Goal: Task Accomplishment & Management: Complete application form

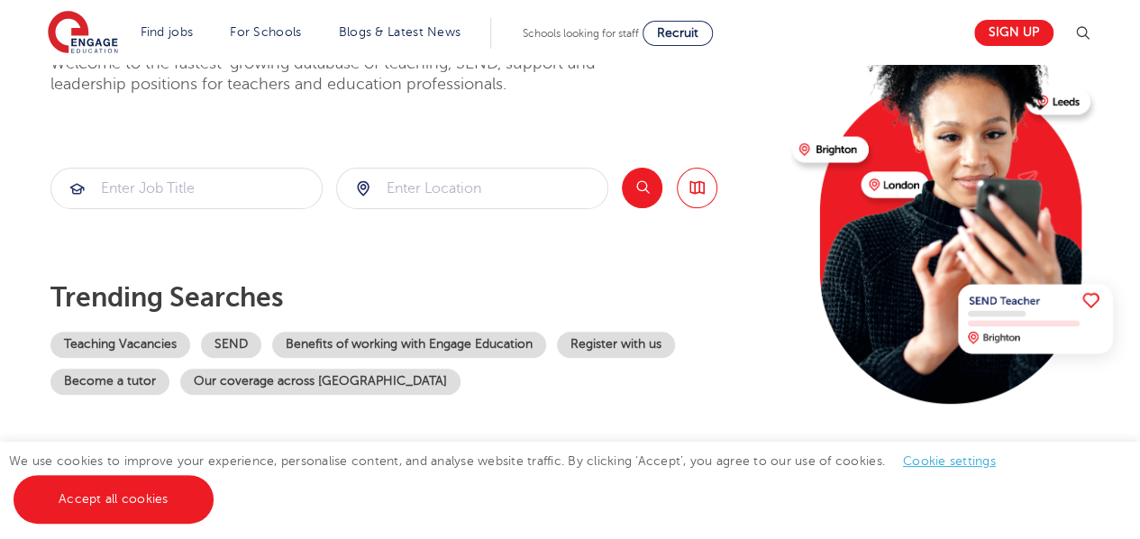
scroll to position [180, 0]
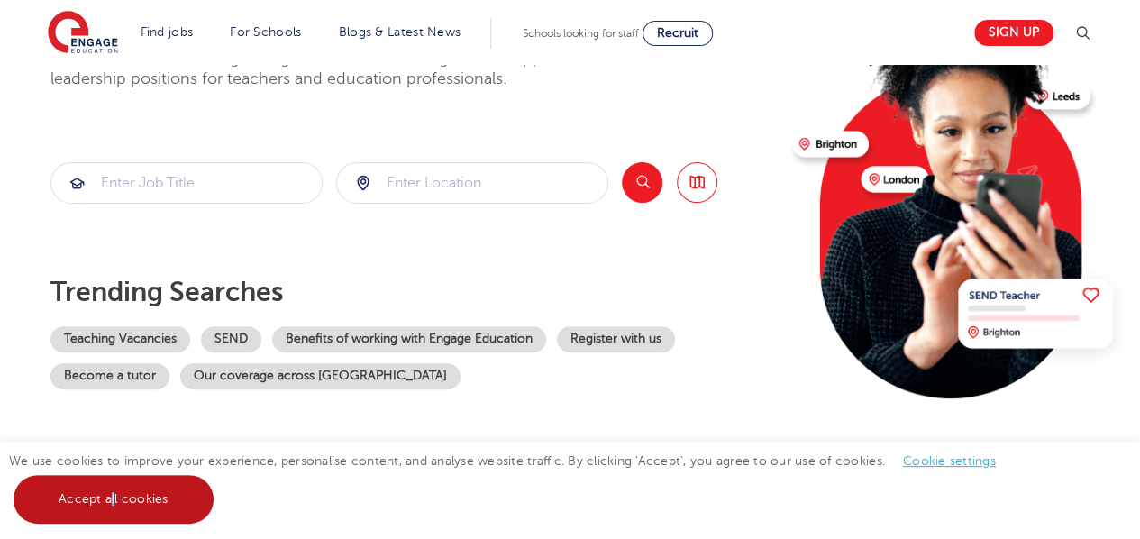
click at [114, 503] on link "Accept all cookies" at bounding box center [114, 499] width 200 height 49
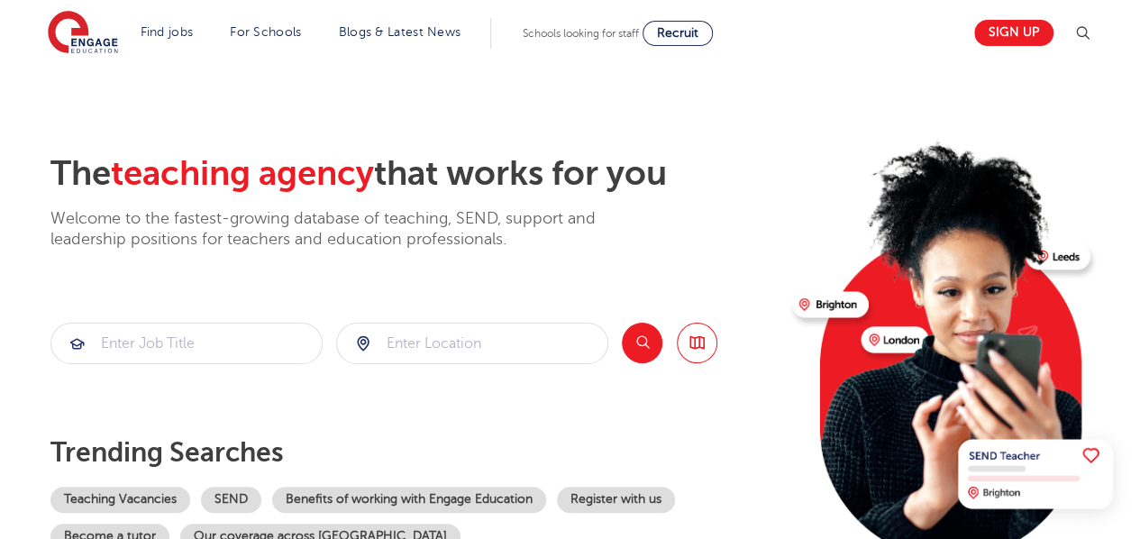
scroll to position [0, 0]
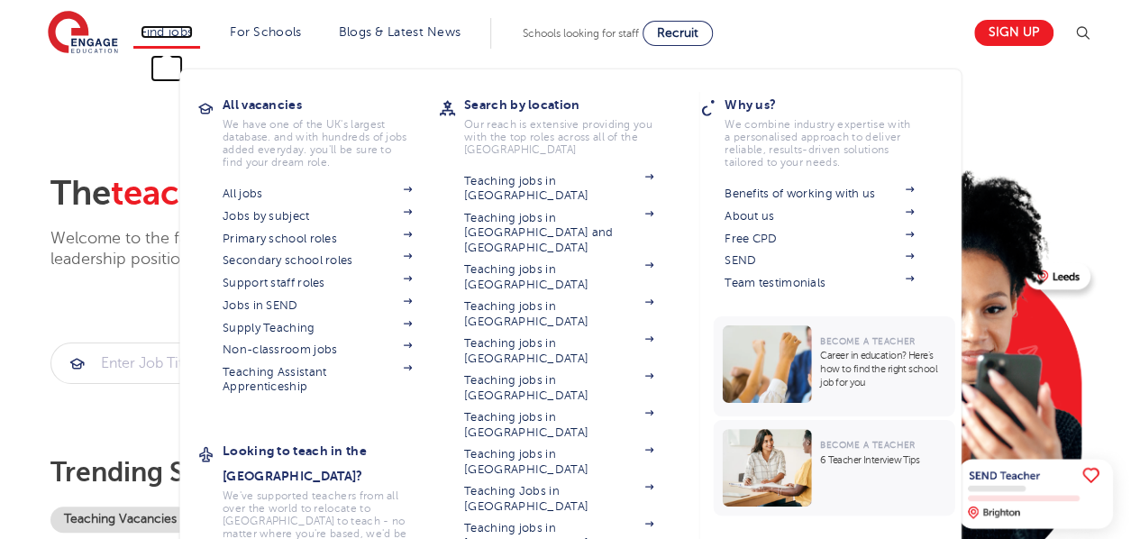
click at [178, 25] on link "Find jobs" at bounding box center [167, 32] width 53 height 14
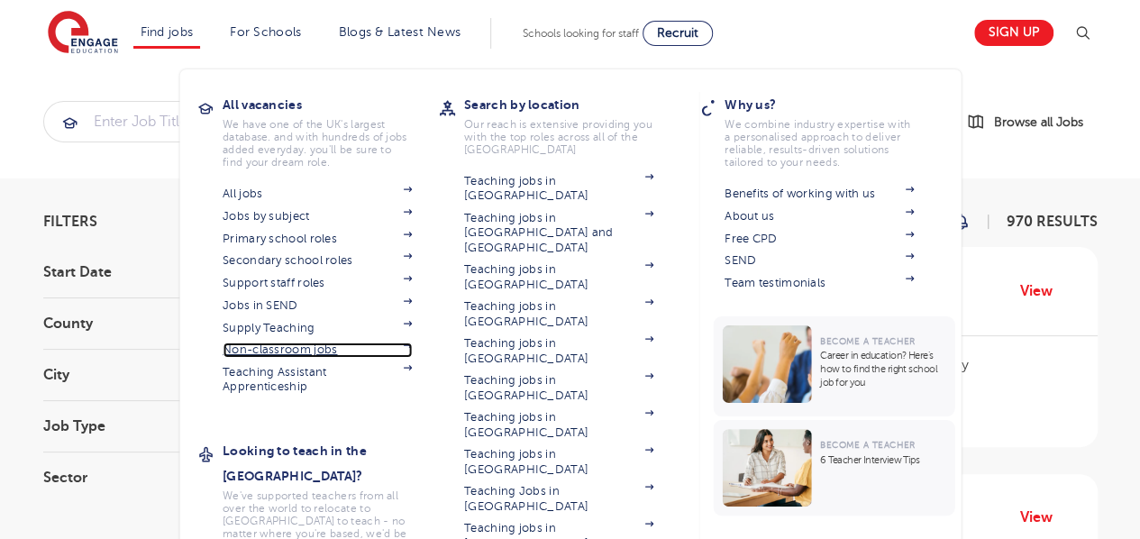
click at [265, 343] on link "Non-classroom jobs" at bounding box center [317, 350] width 189 height 14
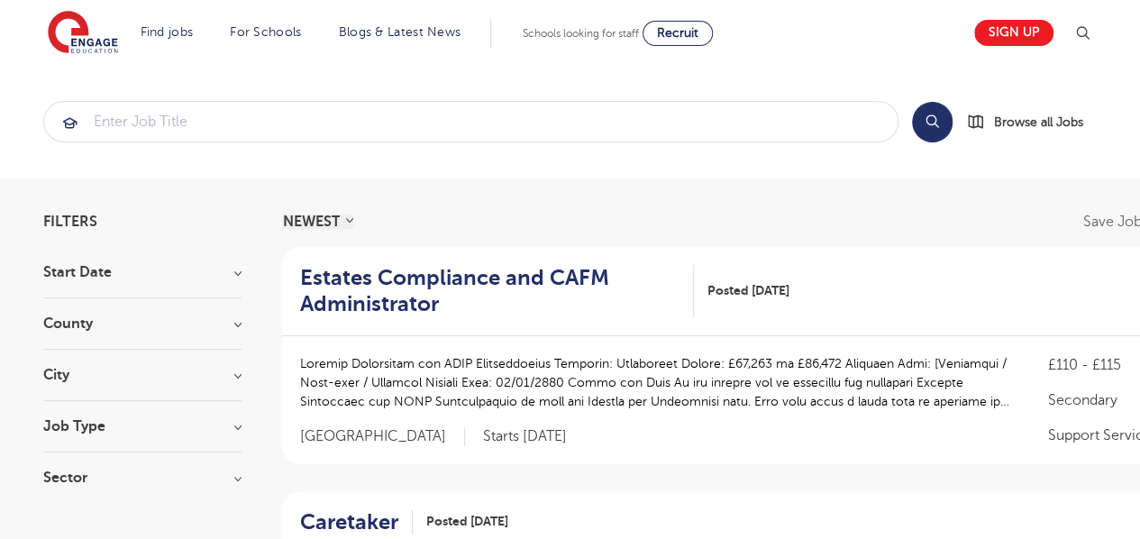
click at [227, 321] on h3 "County" at bounding box center [142, 323] width 198 height 14
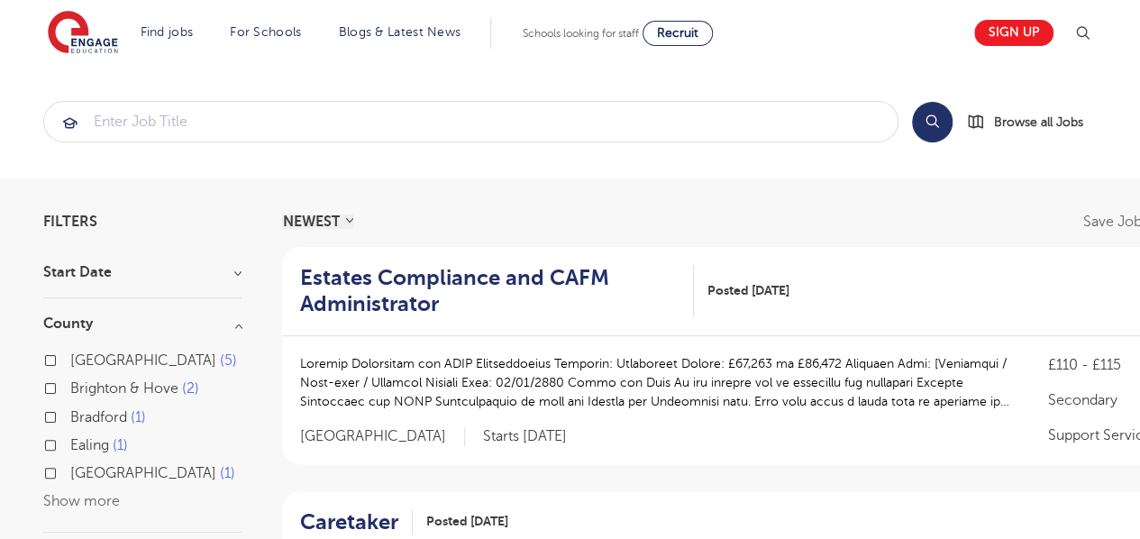
click at [70, 357] on label "West Sussex 5" at bounding box center [153, 360] width 167 height 23
click at [70, 357] on input "West Sussex 5" at bounding box center [76, 358] width 12 height 12
checkbox input "true"
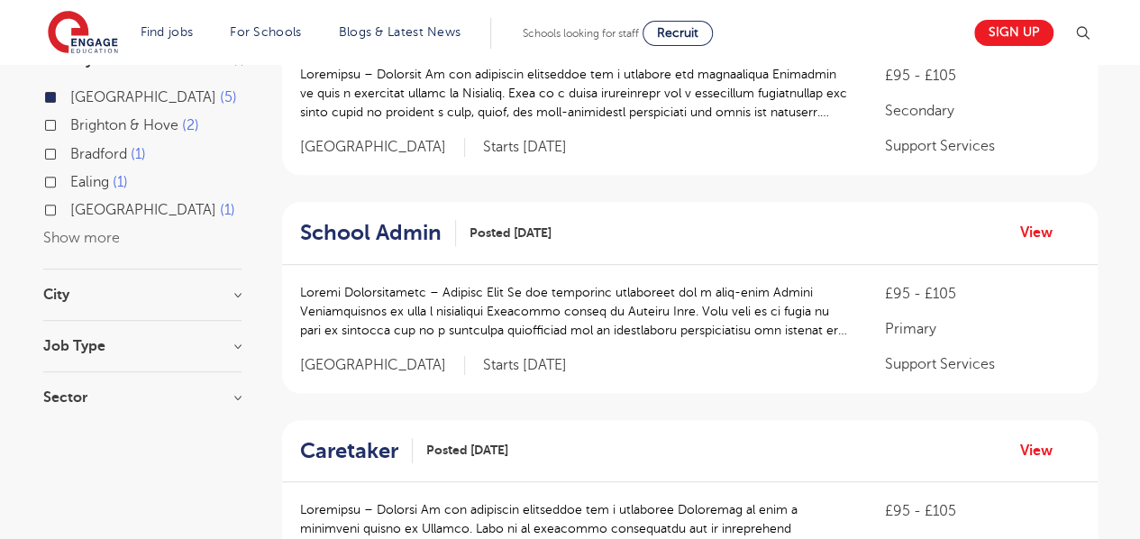
scroll to position [270, 0]
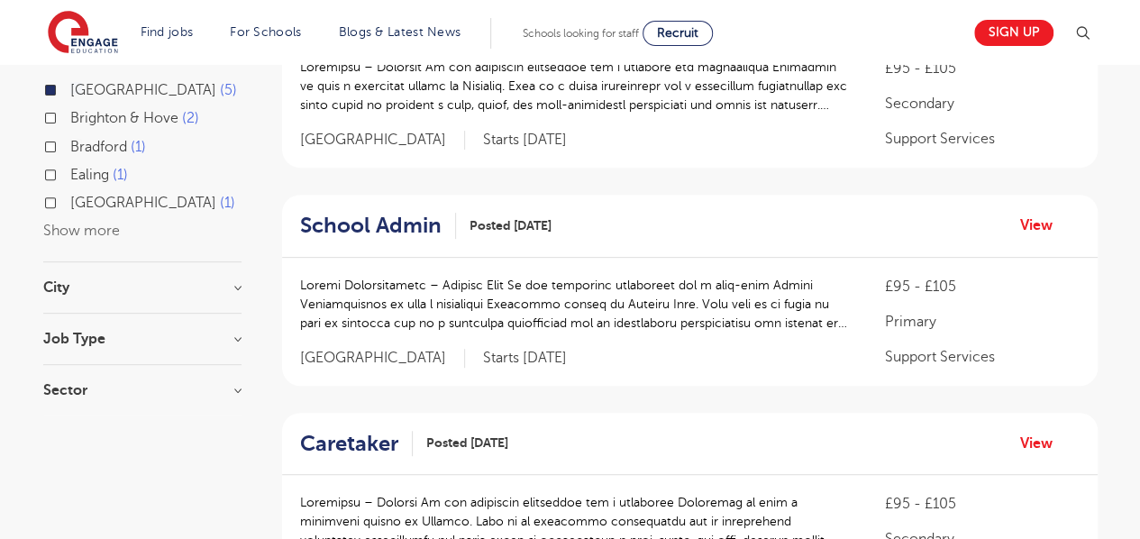
click at [233, 292] on h3 "City" at bounding box center [142, 287] width 198 height 14
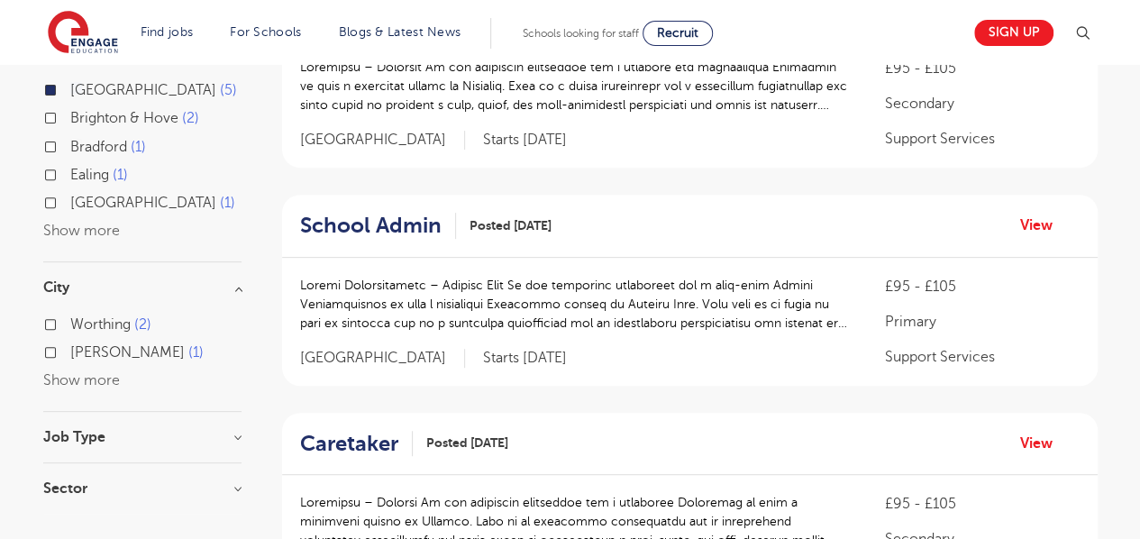
drag, startPoint x: 50, startPoint y: 320, endPoint x: 83, endPoint y: 322, distance: 33.4
click at [70, 320] on label "Worthing 2" at bounding box center [110, 324] width 81 height 23
click at [70, 320] on input "Worthing 2" at bounding box center [76, 322] width 12 height 12
checkbox input "true"
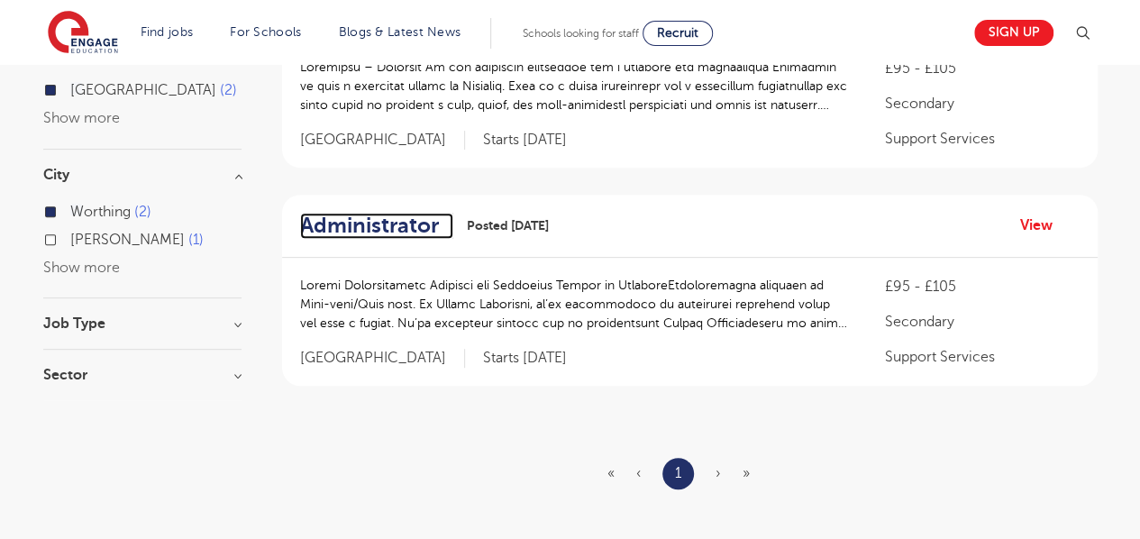
click at [419, 223] on h2 "Administrator" at bounding box center [369, 226] width 139 height 26
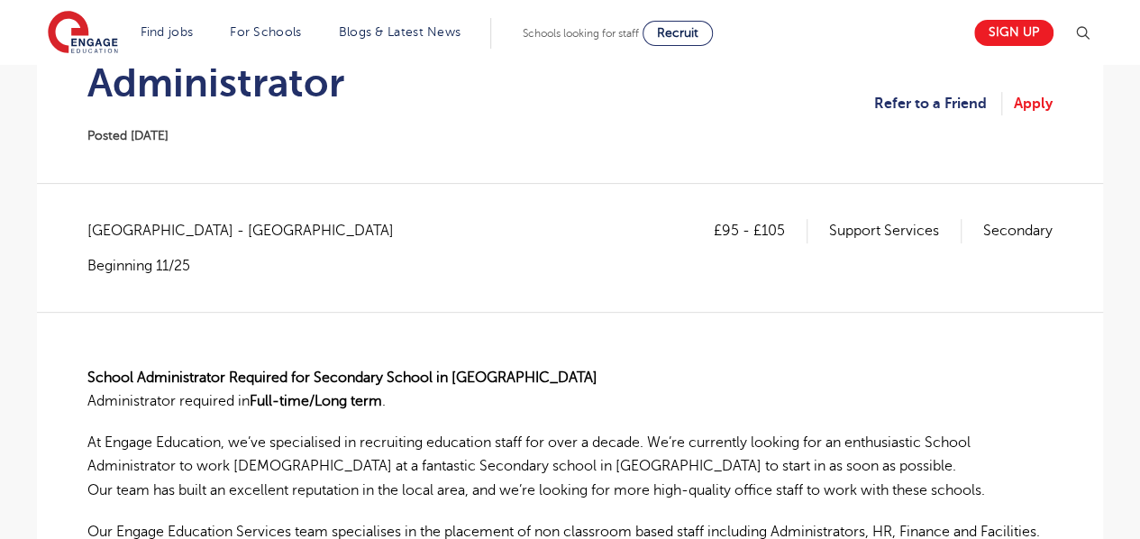
scroll to position [180, 0]
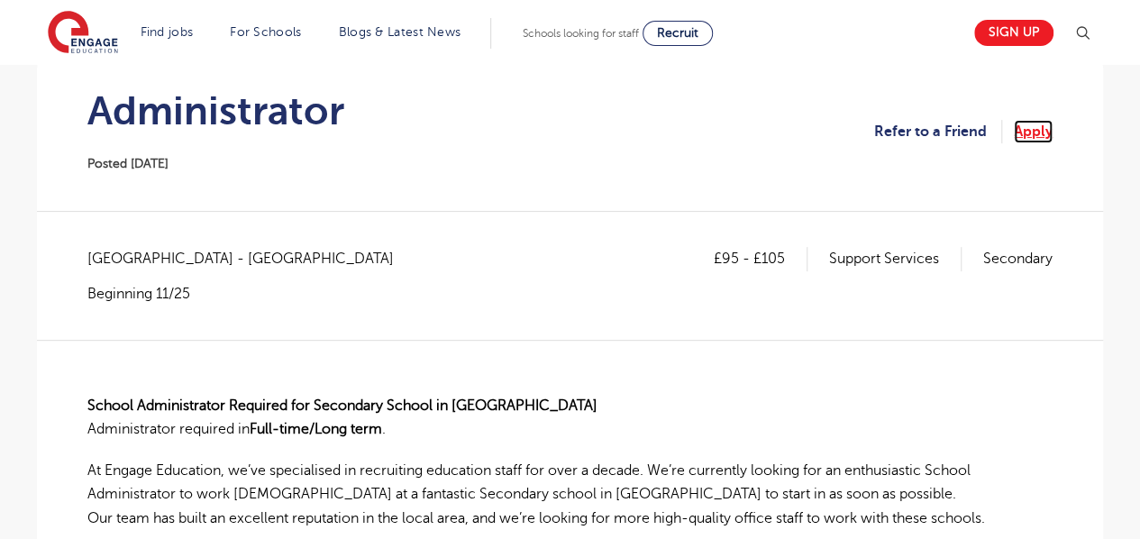
click at [1034, 130] on link "Apply" at bounding box center [1033, 131] width 39 height 23
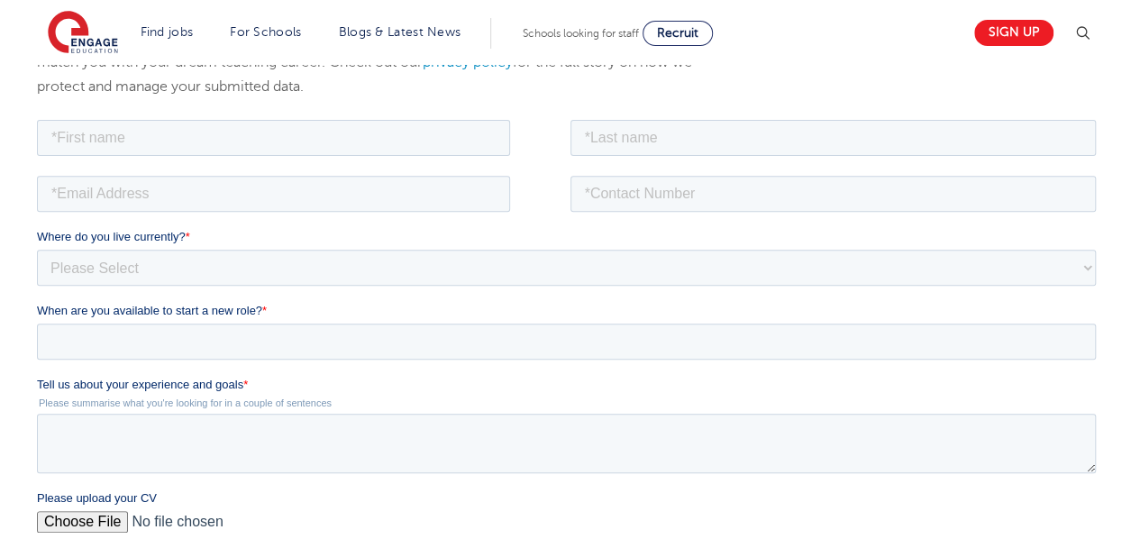
scroll to position [180, 0]
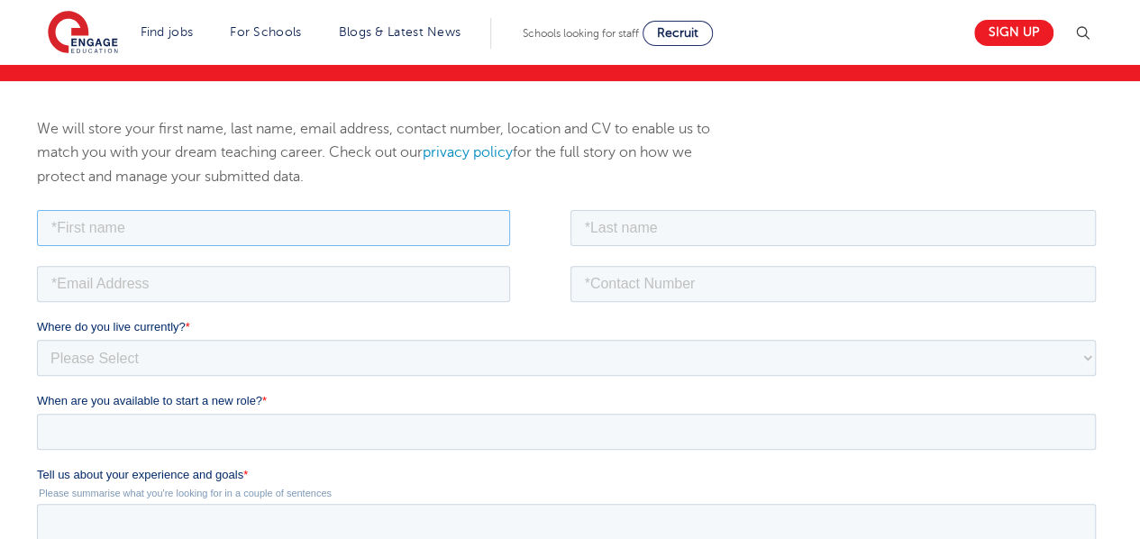
click at [114, 216] on input "text" at bounding box center [273, 227] width 473 height 36
type input "Melanie"
click at [599, 230] on input "text" at bounding box center [834, 227] width 526 height 36
type input "Kerr"
click at [186, 279] on input "email" at bounding box center [273, 283] width 473 height 36
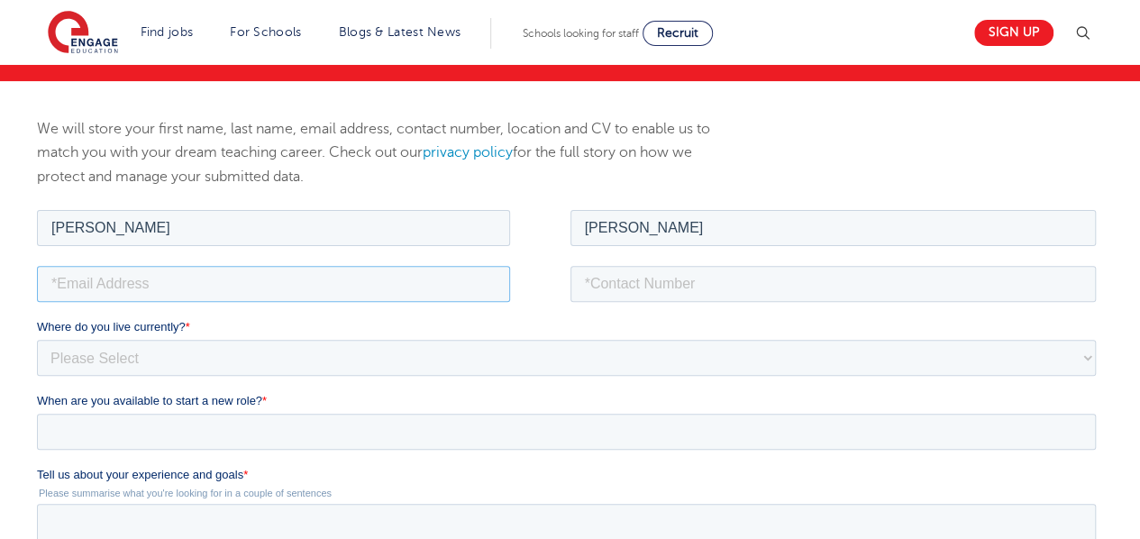
type input "melaniekerr75@gmail.com"
click at [637, 271] on input "tel" at bounding box center [834, 283] width 526 height 36
type input "+447793593094"
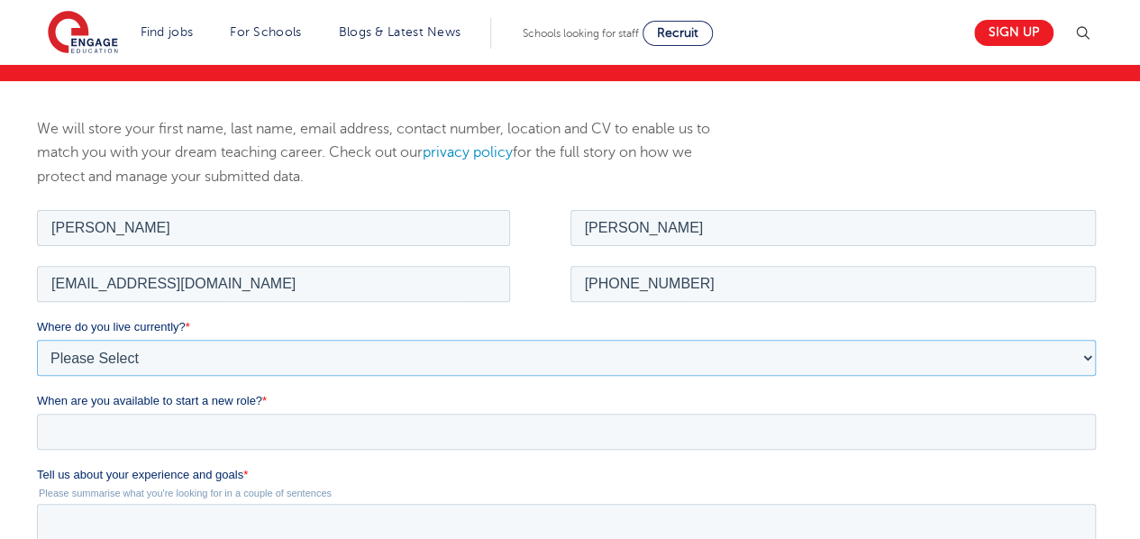
click at [160, 352] on select "Please Select UK Canada Ireland Australia New Zealand Europe USA South Africa J…" at bounding box center [566, 357] width 1059 height 36
select select "UK"
click at [37, 339] on select "Please Select UK Canada Ireland Australia New Zealand Europe USA South Africa J…" at bounding box center [566, 357] width 1059 height 36
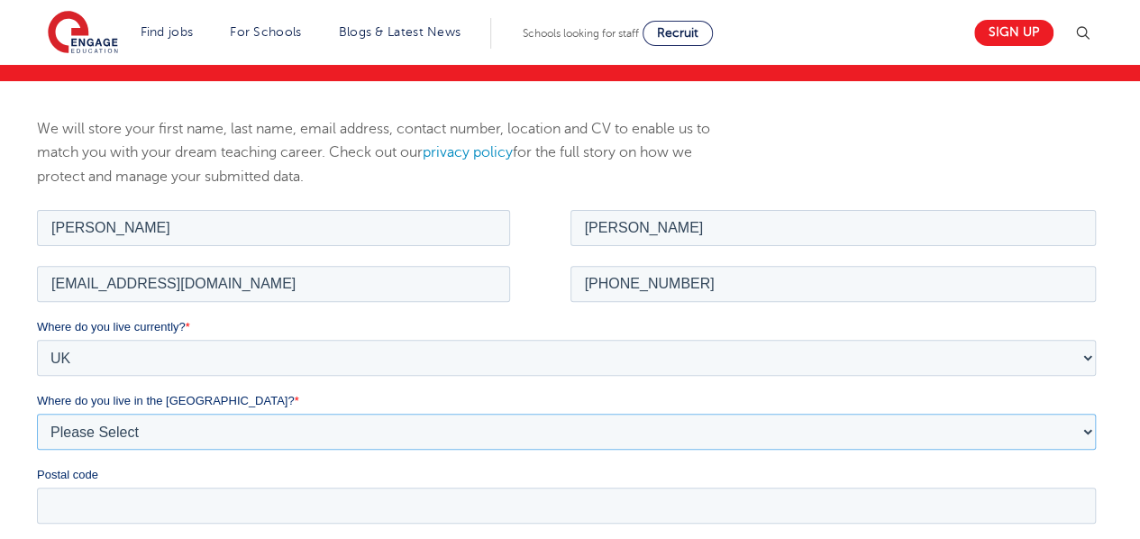
click at [261, 427] on select "Please Select Overseas Barnsley Bedfordshire Berkshire Bournemouth Bracknell Fo…" at bounding box center [566, 431] width 1059 height 36
select select "West Sussex"
click at [37, 413] on select "Please Select Overseas Barnsley Bedfordshire Berkshire Bournemouth Bracknell Fo…" at bounding box center [566, 431] width 1059 height 36
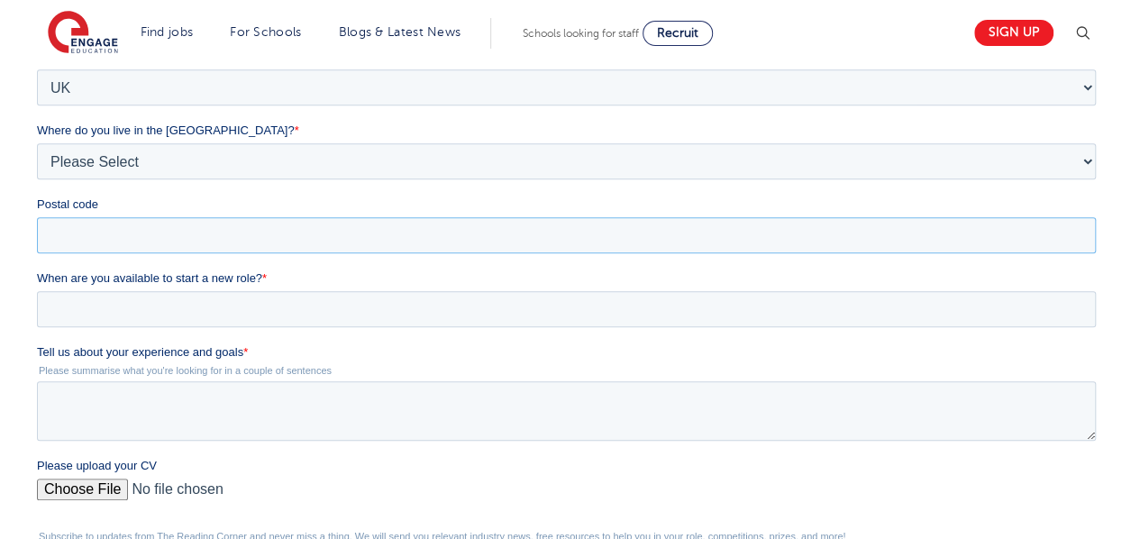
click at [99, 229] on input "Postal code" at bounding box center [566, 235] width 1059 height 36
type input "RH20 3AZ"
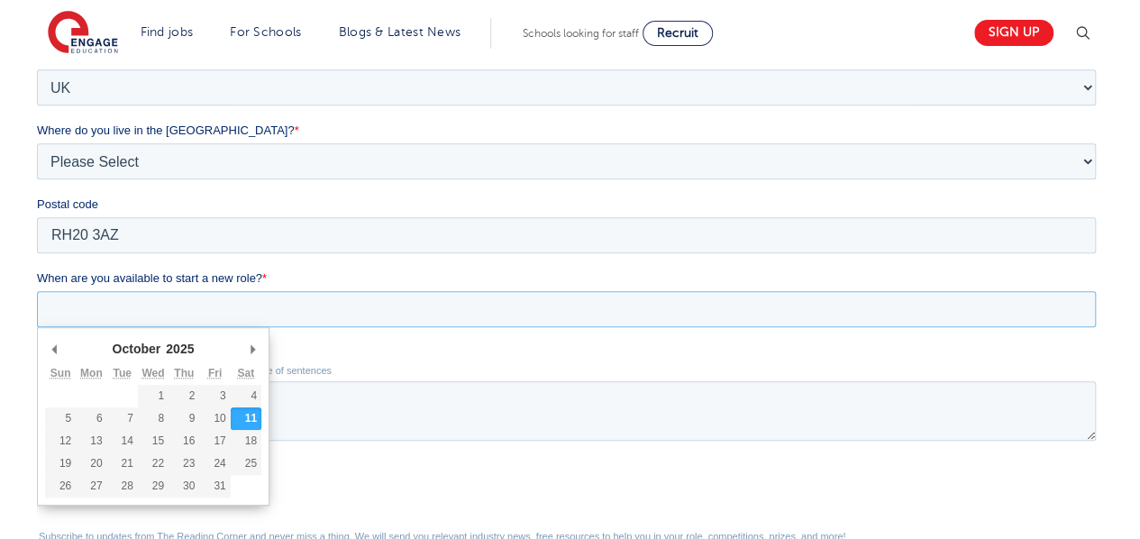
click at [169, 313] on input "When are you available to start a new role? *" at bounding box center [566, 309] width 1059 height 36
type div "2025-10-27"
type input "2025/10/27"
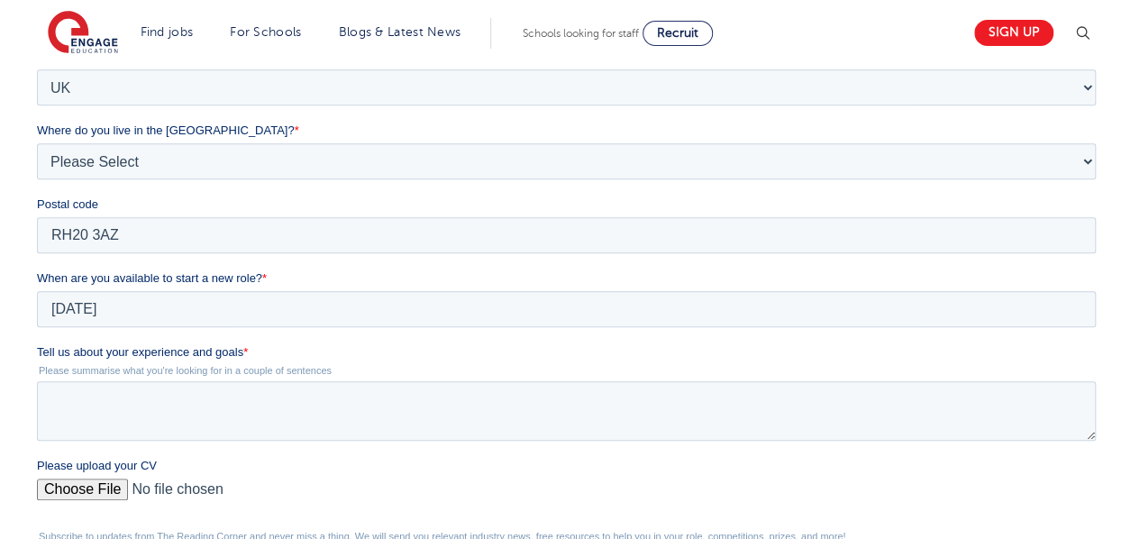
click at [85, 488] on input "Please upload your CV" at bounding box center [566, 497] width 1059 height 36
type input "C:\fakepath\Melanie Kerr CV Sept 25.pdf"
click at [104, 397] on textarea "Tell us about your experience and goals *" at bounding box center [566, 410] width 1059 height 59
paste textarea "a highly experienced Data and Office Manager with a proven background in educat…"
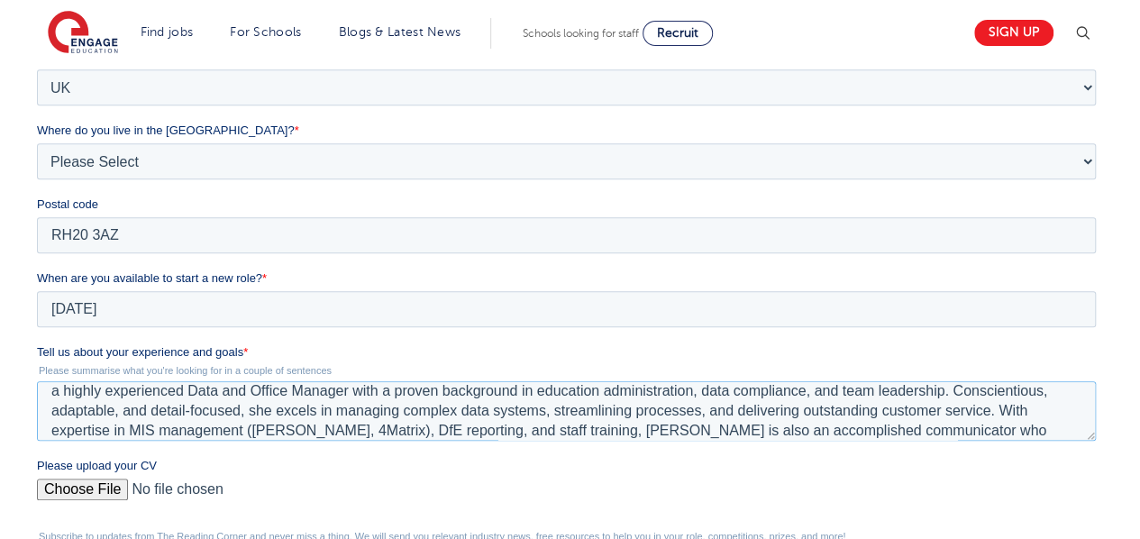
scroll to position [0, 0]
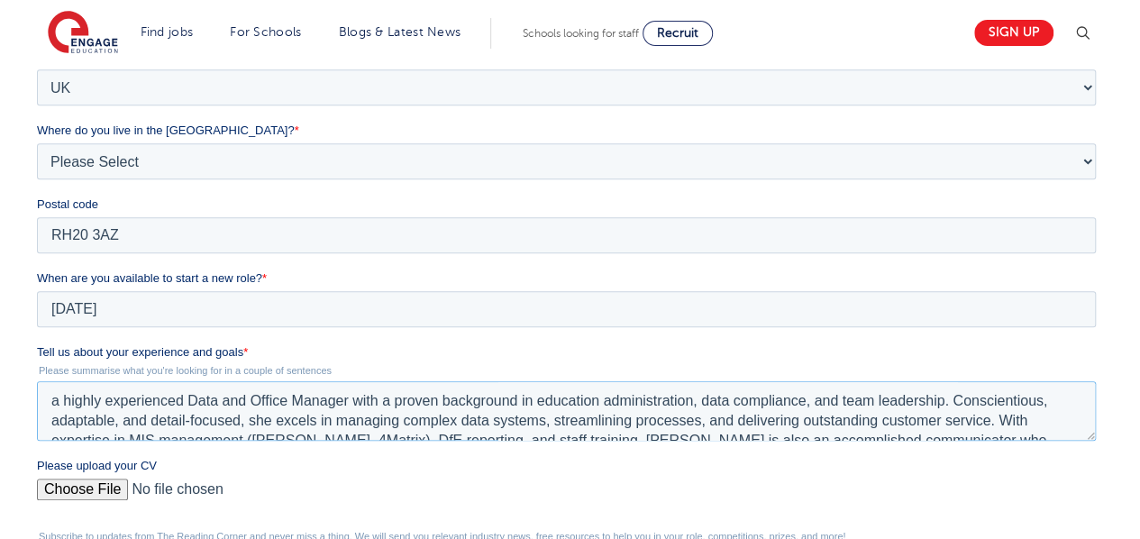
click at [59, 405] on textarea "a highly experienced Data and Office Manager with a proven background in educat…" at bounding box center [566, 410] width 1059 height 59
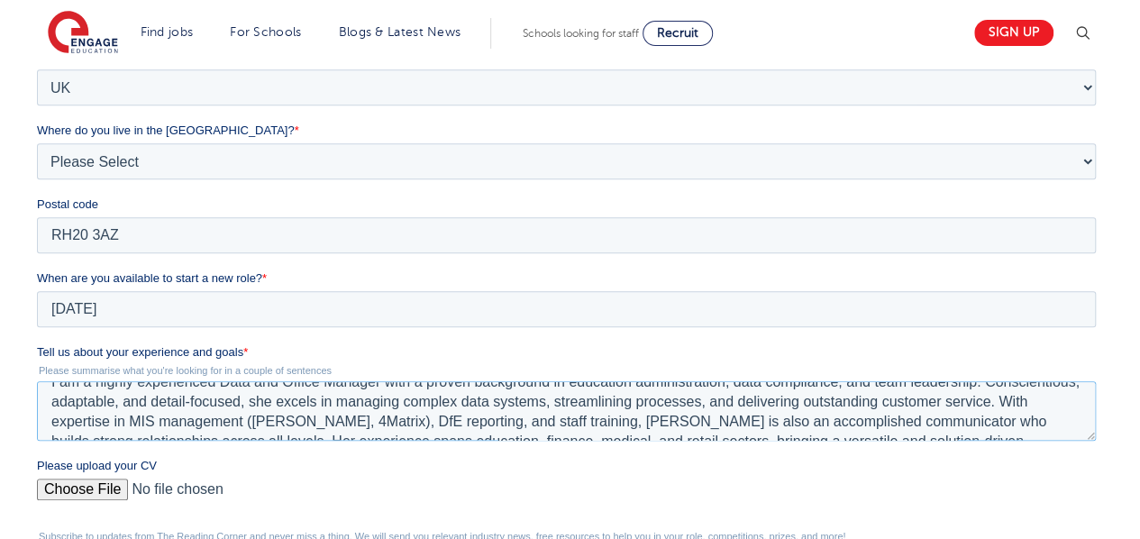
scroll to position [36, 0]
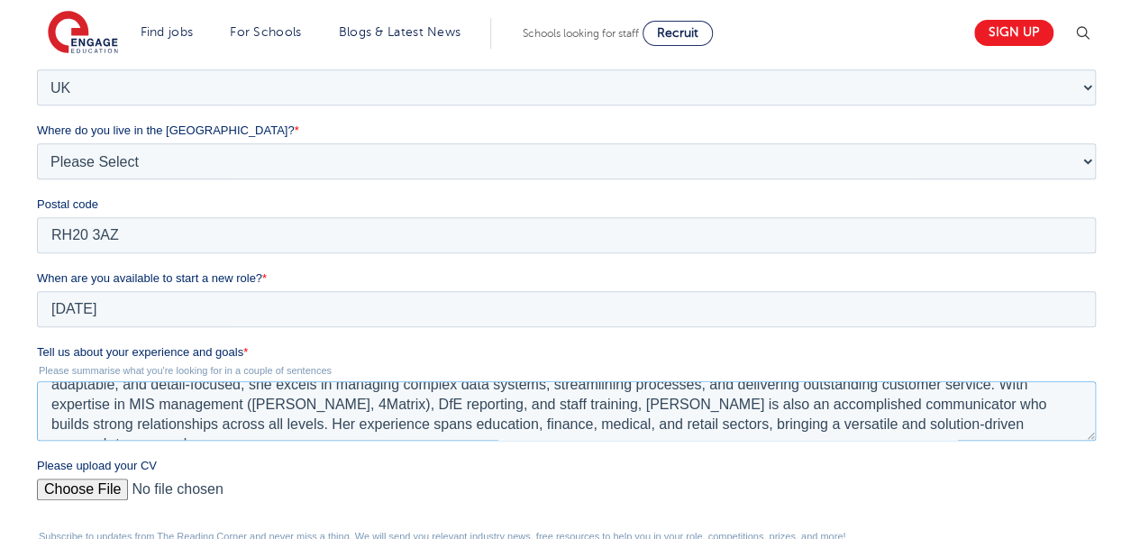
drag, startPoint x: 649, startPoint y: 405, endPoint x: 764, endPoint y: 402, distance: 115.4
click at [764, 402] on textarea "I am a highly experienced Data and Office Manager with a proven background in e…" at bounding box center [566, 410] width 1059 height 59
drag, startPoint x: 247, startPoint y: 420, endPoint x: 270, endPoint y: 420, distance: 22.5
click at [270, 420] on textarea "I am a highly experienced Data and Office Manager with a proven background in e…" at bounding box center [566, 410] width 1059 height 59
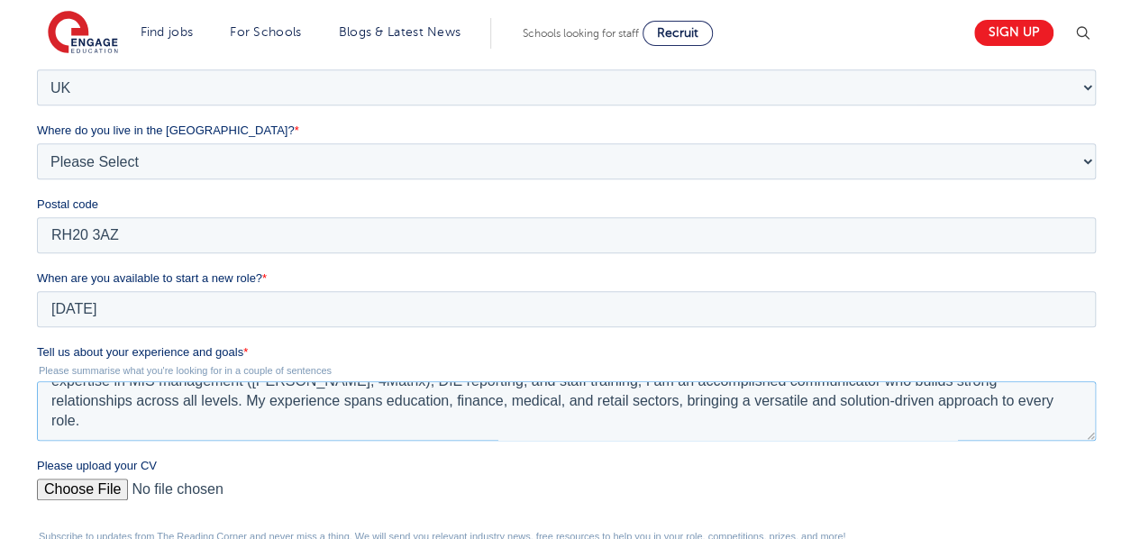
scroll to position [631, 0]
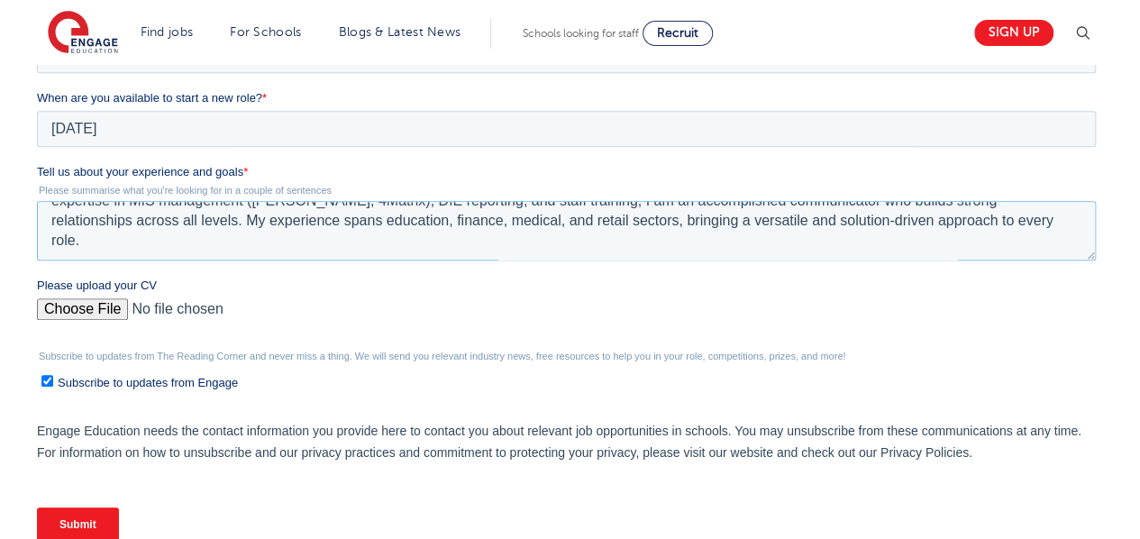
type textarea "I am a highly experienced Data and Office Manager with a proven background in e…"
click at [45, 373] on label "Subscribe to updates from Engage" at bounding box center [568, 381] width 1055 height 19
click at [45, 375] on input "Subscribe to updates from Engage" at bounding box center [47, 381] width 12 height 12
checkbox input "false"
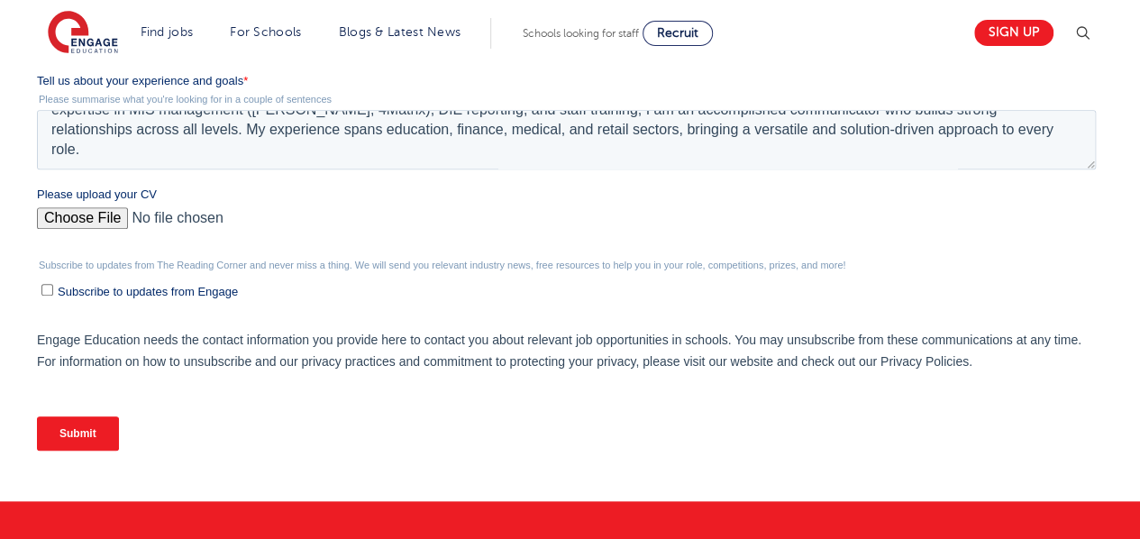
scroll to position [811, 0]
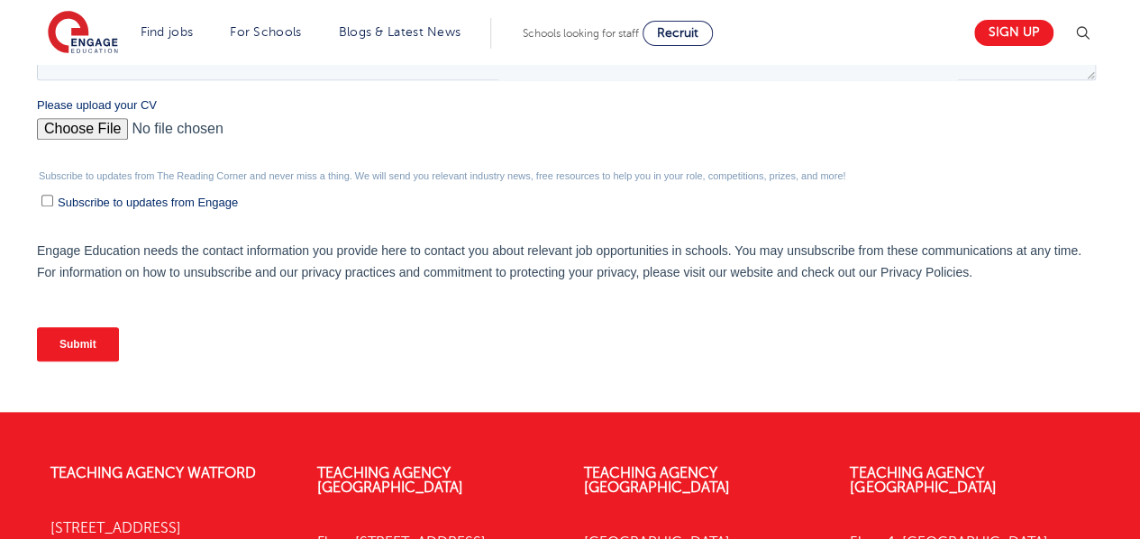
click at [93, 336] on input "Submit" at bounding box center [78, 344] width 82 height 34
